Goal: Task Accomplishment & Management: Complete application form

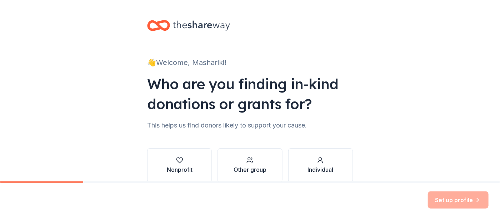
scroll to position [35, 0]
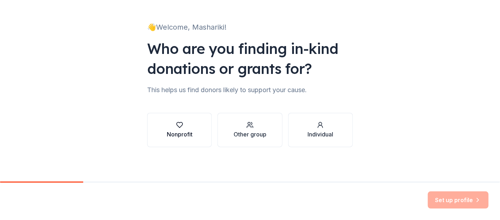
click at [170, 129] on div "Nonprofit" at bounding box center [180, 129] width 26 height 17
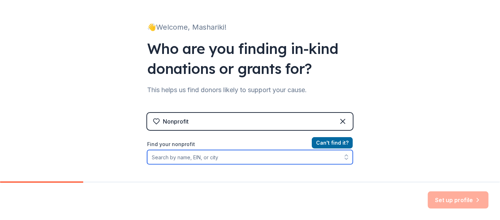
click at [242, 158] on input "Find your nonprofit" at bounding box center [250, 157] width 206 height 14
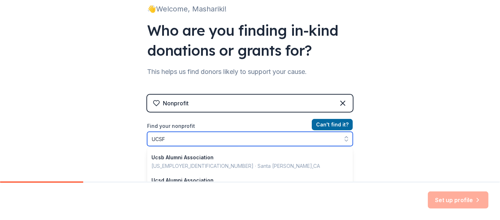
scroll to position [166, 0]
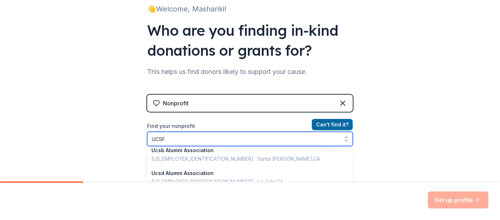
click at [206, 140] on input "UCSF" at bounding box center [250, 139] width 206 height 14
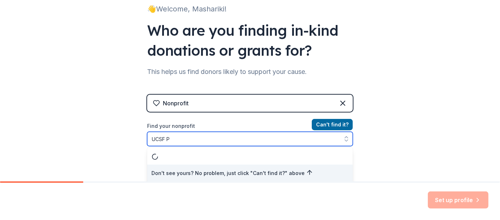
scroll to position [0, 0]
type input "UCSF Preterm"
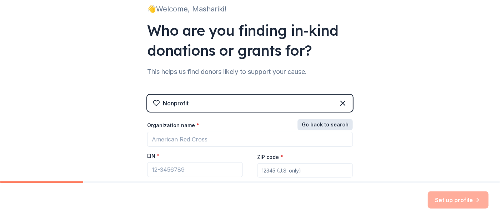
click at [333, 122] on button "Go back to search" at bounding box center [324, 124] width 55 height 11
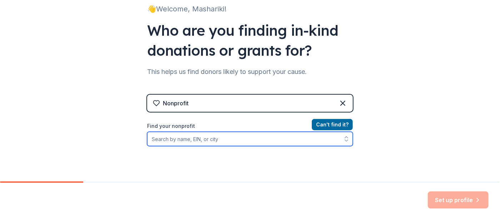
click at [268, 132] on input "Find your nonprofit" at bounding box center [250, 139] width 206 height 14
type input "Public health Institute"
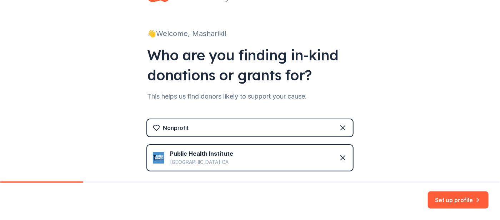
scroll to position [27, 0]
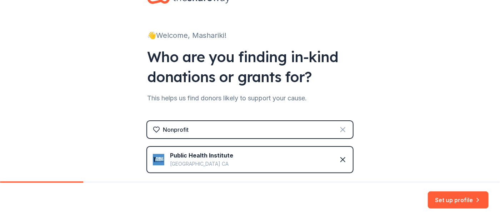
click at [338, 129] on icon at bounding box center [342, 129] width 9 height 9
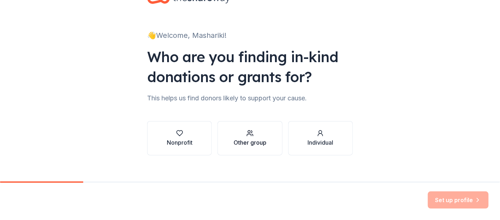
click at [261, 145] on div "Other group" at bounding box center [249, 142] width 33 height 9
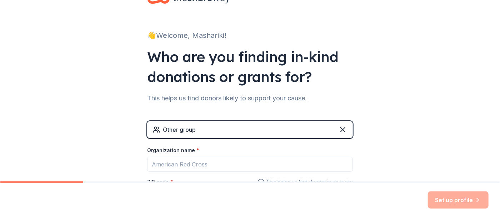
click at [334, 131] on div "Other group" at bounding box center [250, 129] width 206 height 17
click at [343, 126] on div "Other group" at bounding box center [250, 129] width 206 height 17
click at [341, 127] on icon at bounding box center [342, 129] width 9 height 9
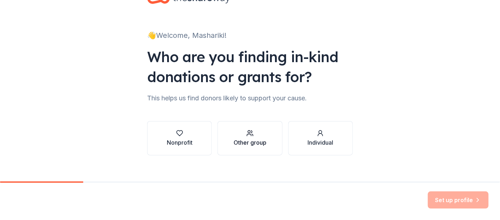
click at [261, 137] on div "Other group" at bounding box center [249, 138] width 33 height 17
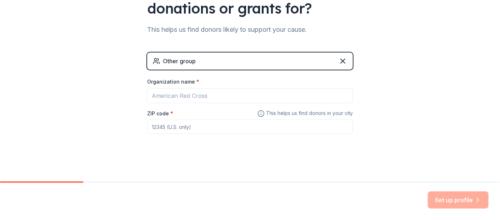
scroll to position [96, 0]
